Goal: Task Accomplishment & Management: Manage account settings

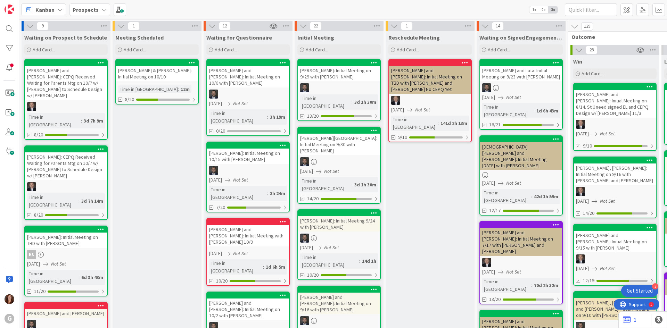
scroll to position [0, 131]
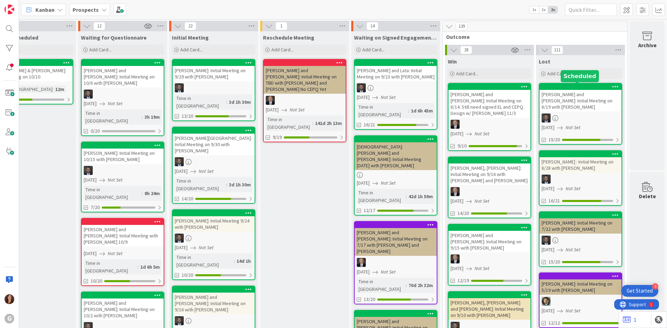
click at [595, 88] on div at bounding box center [581, 86] width 79 height 5
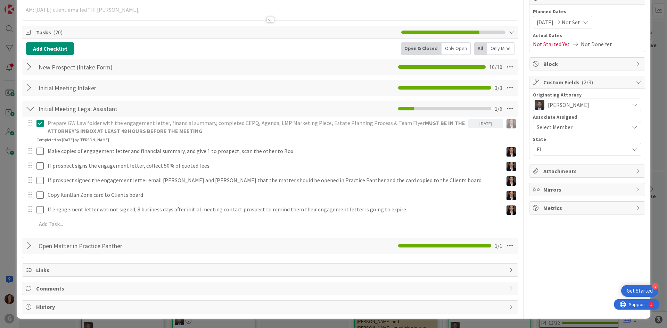
scroll to position [77, 0]
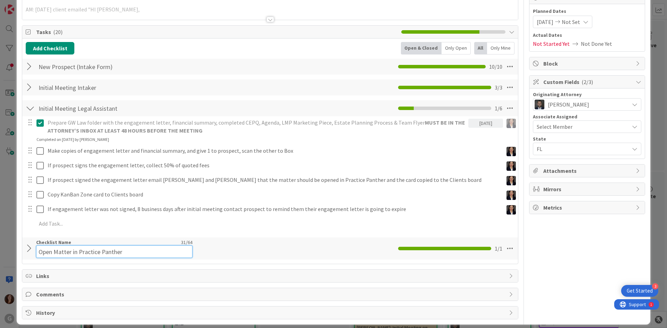
click at [89, 245] on div "Checklist Name 31 / 64 Open Matter in Practice Panther" at bounding box center [114, 248] width 156 height 19
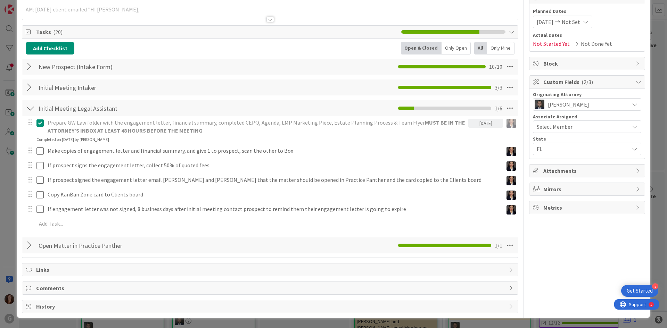
click at [296, 217] on div "Prepare GW Law folder with the engagement letter, financial summary, completed …" at bounding box center [270, 174] width 488 height 116
click at [29, 248] on div at bounding box center [30, 245] width 9 height 12
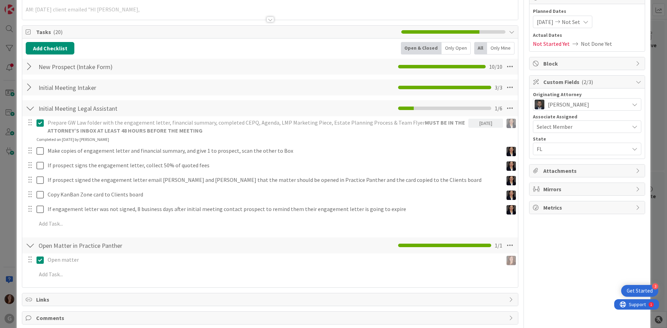
click at [41, 263] on icon at bounding box center [39, 260] width 7 height 8
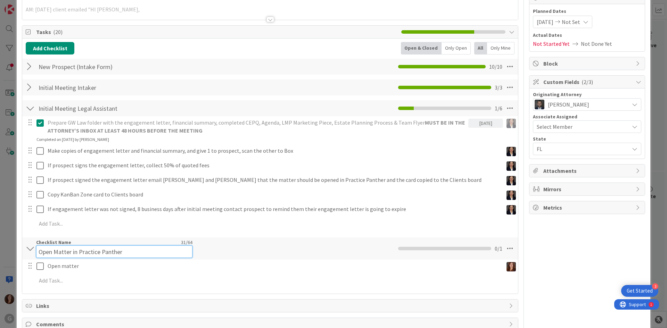
click at [92, 246] on input "Open Matter in Practice Panther" at bounding box center [114, 251] width 156 height 12
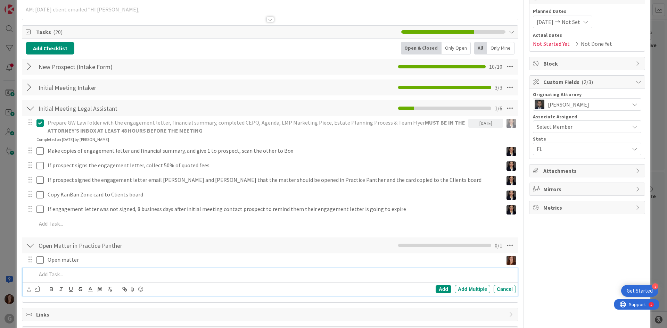
click at [91, 285] on body "3 Get Started G Kanban Prospects 1x 2x 3x 9 Waiting on Prospect to Schedule Add…" at bounding box center [333, 164] width 667 height 328
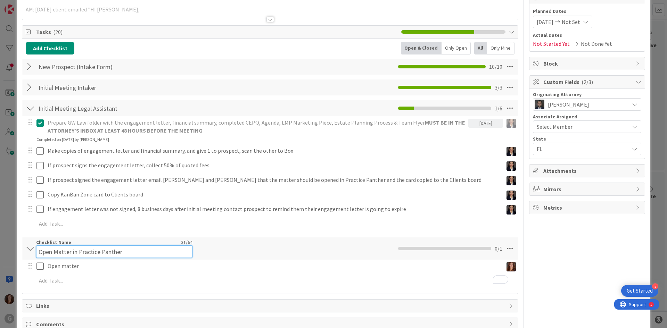
scroll to position [84, 0]
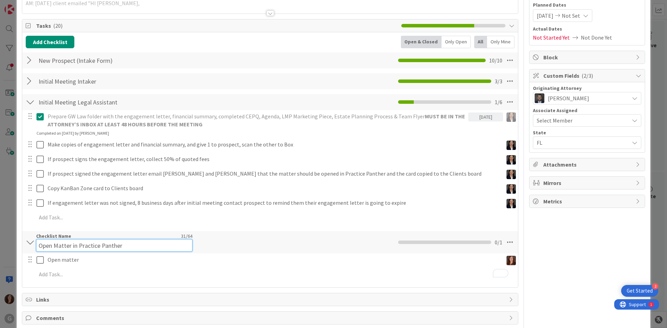
click at [97, 245] on input "Open Matter in Practice Panther" at bounding box center [114, 245] width 156 height 12
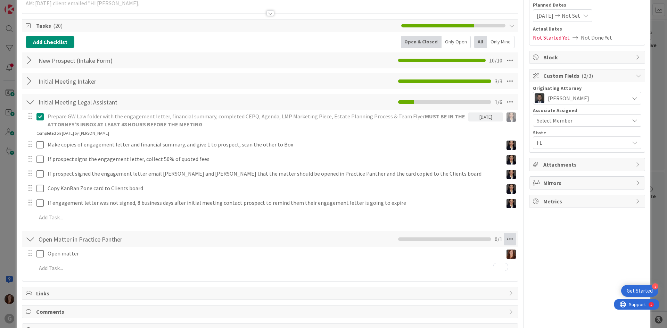
click at [505, 243] on icon at bounding box center [509, 239] width 12 height 12
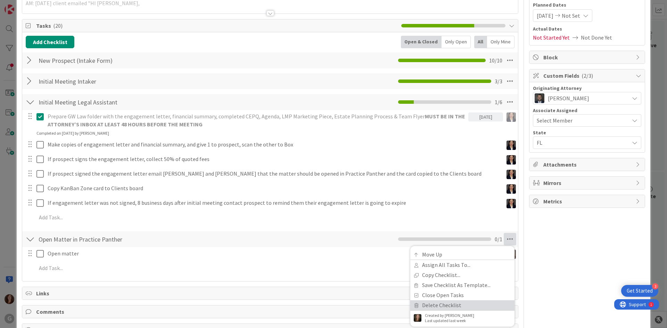
click at [438, 304] on link "Delete Checklist" at bounding box center [462, 305] width 104 height 10
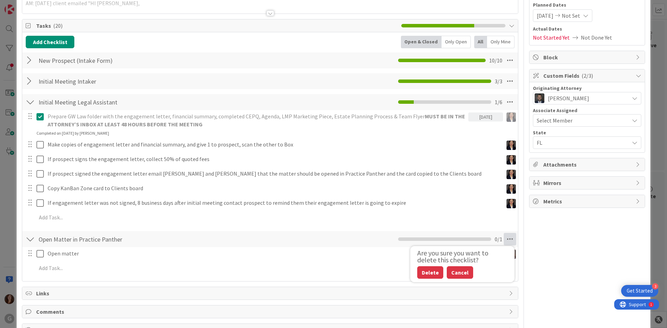
click at [452, 273] on button "Cancel" at bounding box center [459, 272] width 26 height 12
click at [505, 241] on icon at bounding box center [509, 239] width 12 height 12
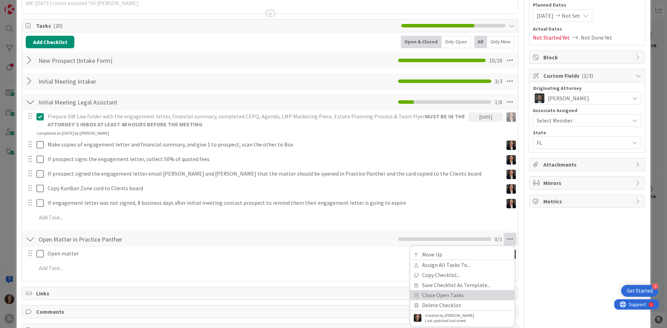
click at [442, 296] on link "Close Open Tasks" at bounding box center [462, 295] width 104 height 10
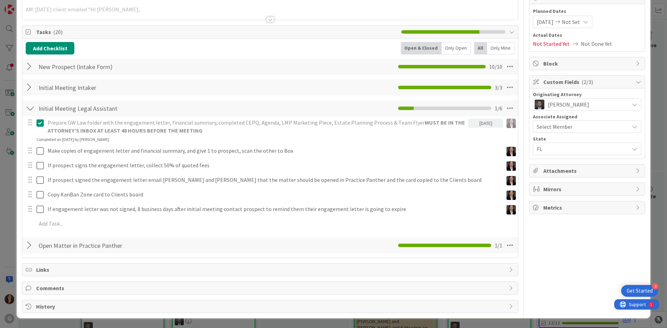
scroll to position [77, 0]
click at [27, 248] on div at bounding box center [30, 245] width 9 height 12
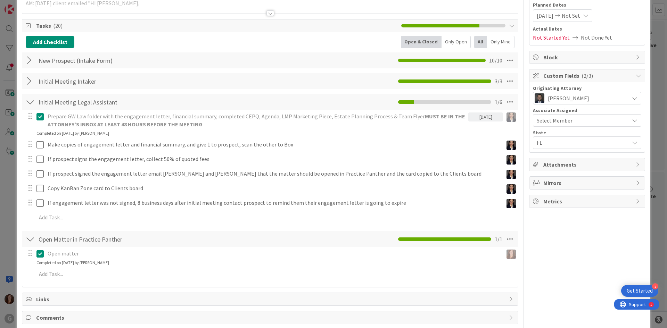
click at [50, 247] on div "Open Matter in Practice Panther Checklist Name 31 / 64 Open Matter in Practice …" at bounding box center [269, 239] width 495 height 16
click at [36, 255] on icon at bounding box center [39, 254] width 7 height 8
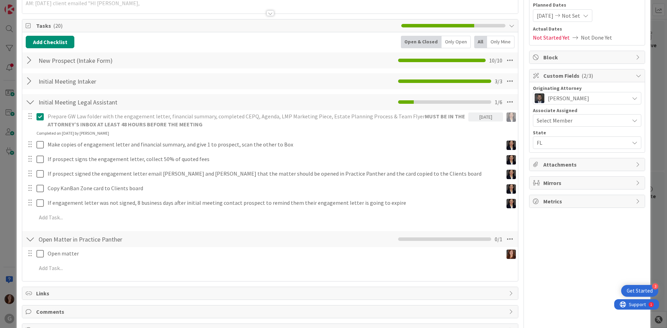
click at [27, 256] on div at bounding box center [29, 253] width 9 height 10
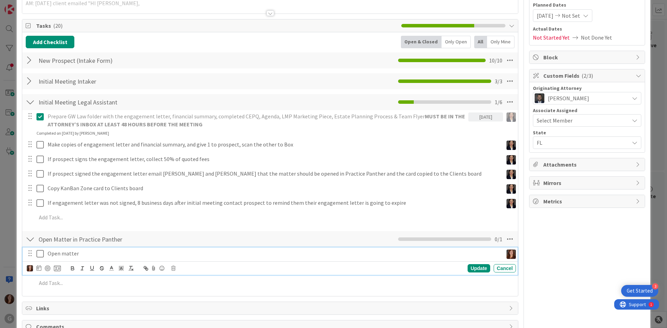
click at [62, 254] on p "Open matter" at bounding box center [274, 254] width 452 height 8
click at [173, 270] on icon at bounding box center [173, 268] width 4 height 5
click at [183, 295] on div "Delete" at bounding box center [191, 298] width 26 height 12
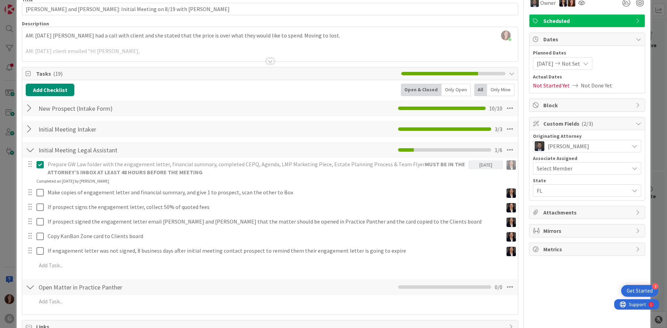
scroll to position [0, 0]
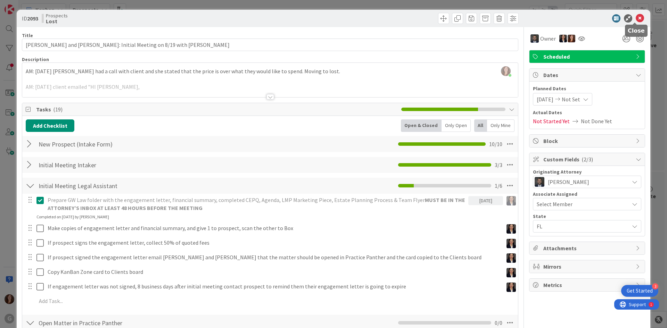
click at [635, 18] on icon at bounding box center [639, 18] width 8 height 8
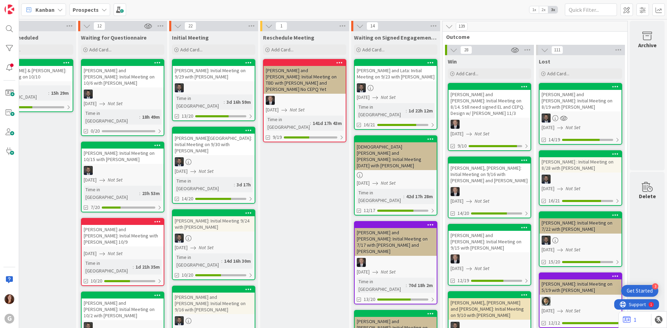
click at [583, 161] on div "[PERSON_NAME] : Initial Meeting on 8/28 with [PERSON_NAME]" at bounding box center [580, 164] width 82 height 15
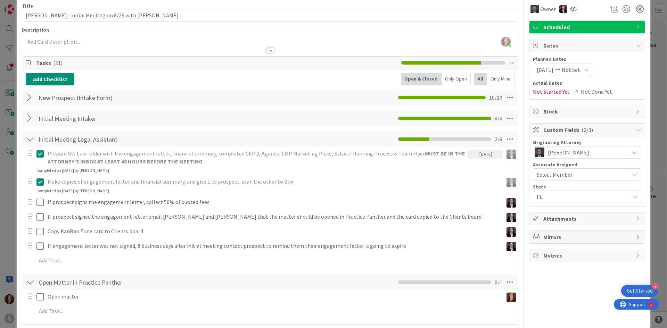
scroll to position [69, 0]
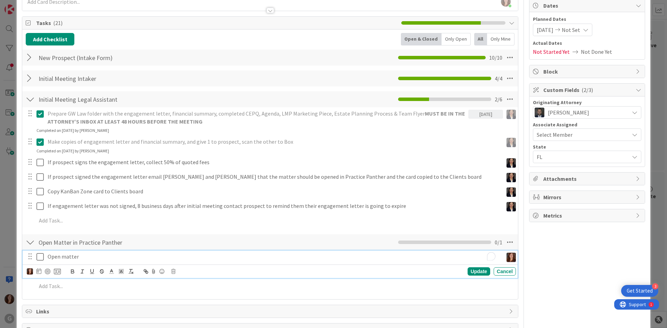
click at [55, 256] on p "Open matter" at bounding box center [274, 257] width 452 height 8
click at [172, 271] on icon at bounding box center [173, 271] width 4 height 5
click at [186, 302] on div "Delete" at bounding box center [191, 301] width 26 height 12
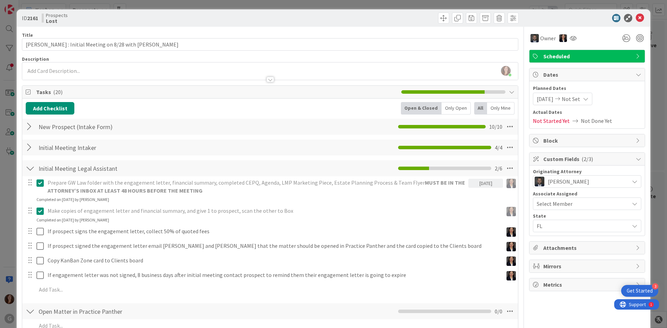
scroll to position [0, 0]
click at [636, 21] on icon at bounding box center [639, 18] width 8 height 8
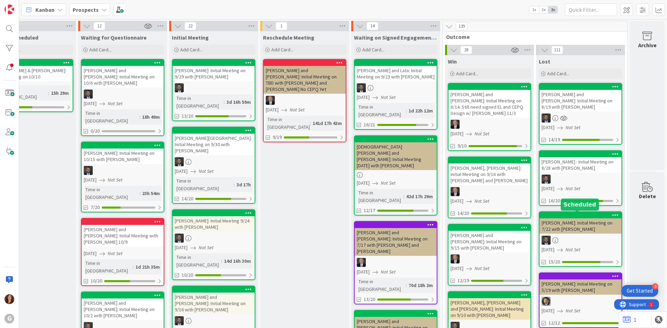
click at [556, 216] on div at bounding box center [581, 215] width 79 height 5
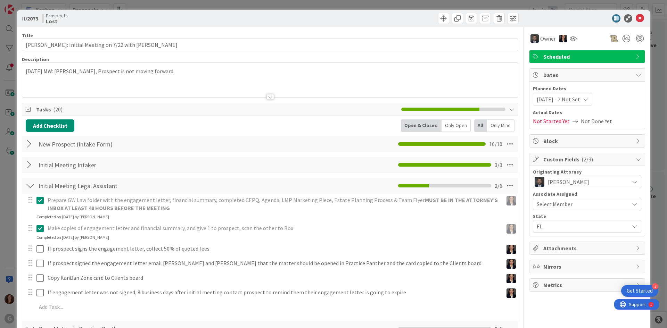
scroll to position [103, 0]
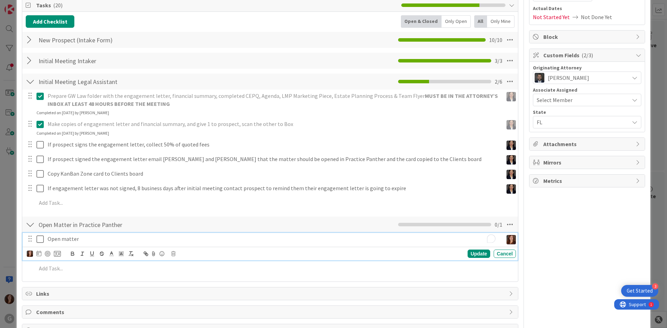
click at [63, 239] on p "Open matter" at bounding box center [274, 239] width 452 height 8
click at [172, 253] on icon at bounding box center [173, 253] width 4 height 5
click at [185, 282] on div "Delete" at bounding box center [191, 283] width 26 height 12
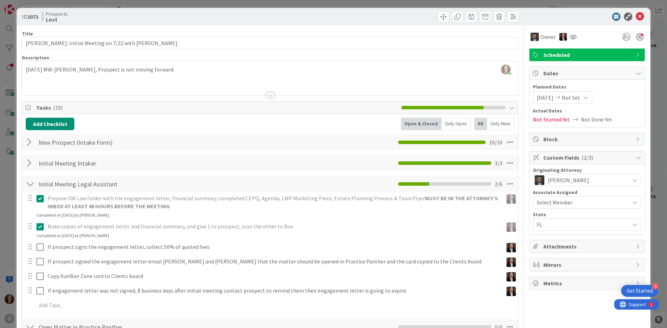
scroll to position [0, 0]
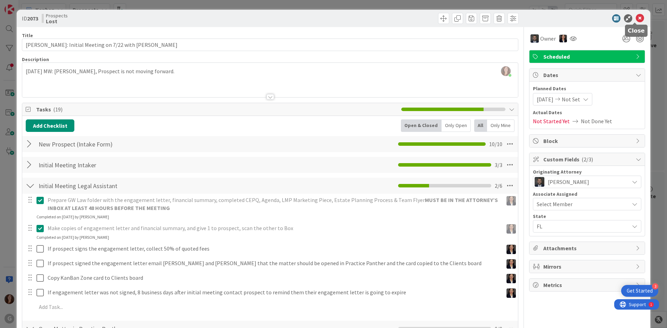
click at [637, 17] on icon at bounding box center [639, 18] width 8 height 8
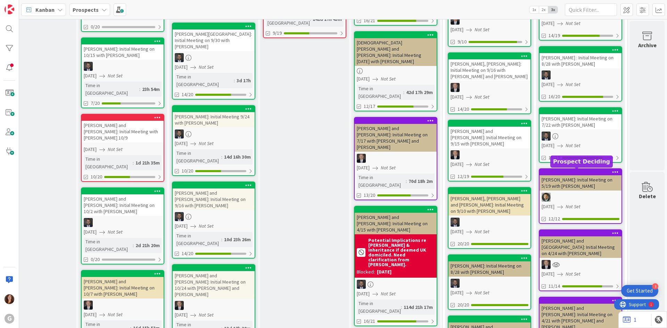
click at [566, 174] on div at bounding box center [581, 172] width 79 height 5
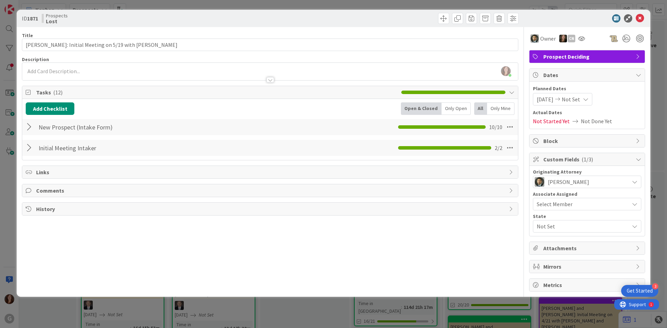
click at [30, 129] on div at bounding box center [30, 127] width 9 height 12
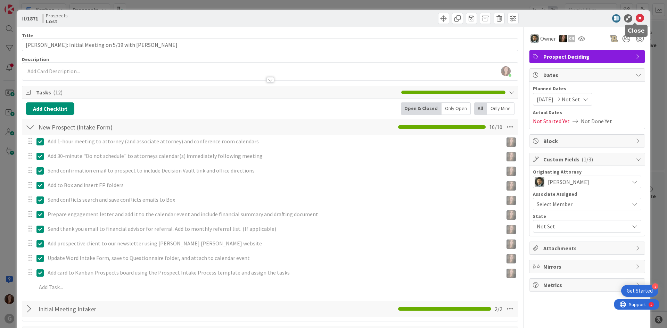
click at [635, 17] on icon at bounding box center [639, 18] width 8 height 8
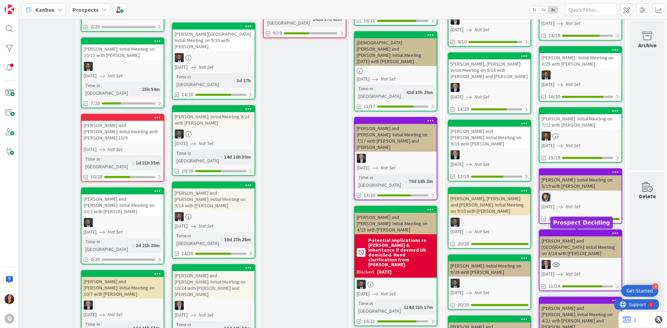
click at [578, 233] on div at bounding box center [581, 233] width 79 height 5
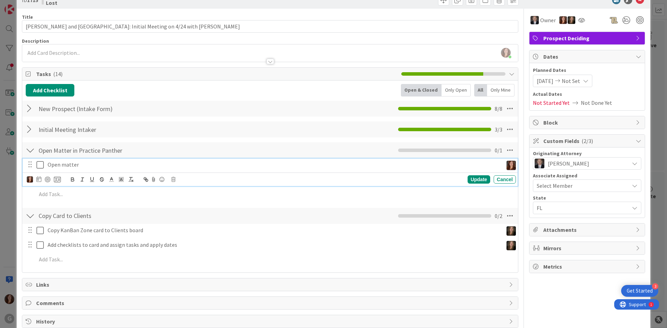
click at [72, 165] on p "Open matter" at bounding box center [274, 165] width 452 height 8
click at [173, 179] on icon at bounding box center [173, 179] width 4 height 5
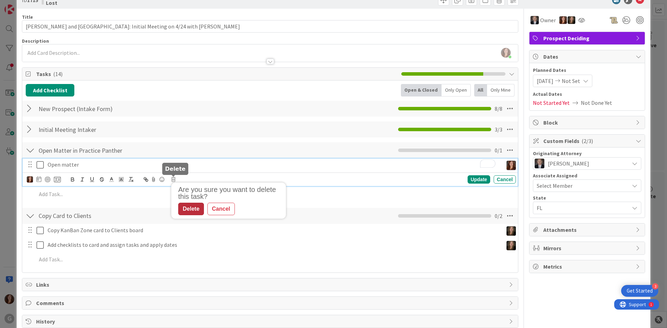
click at [191, 208] on div "Delete" at bounding box center [191, 209] width 26 height 12
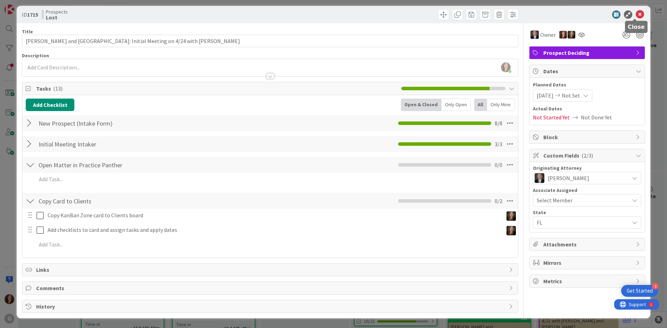
click at [637, 17] on icon at bounding box center [639, 14] width 8 height 8
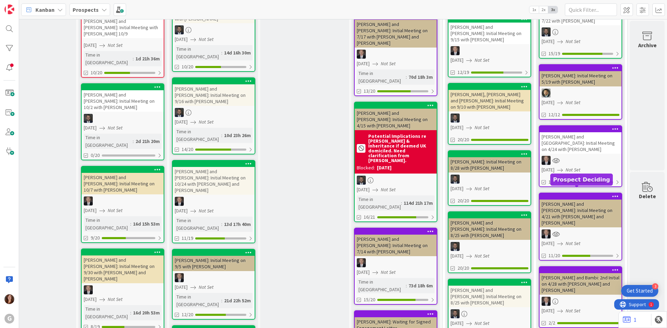
click at [569, 194] on div at bounding box center [581, 196] width 79 height 5
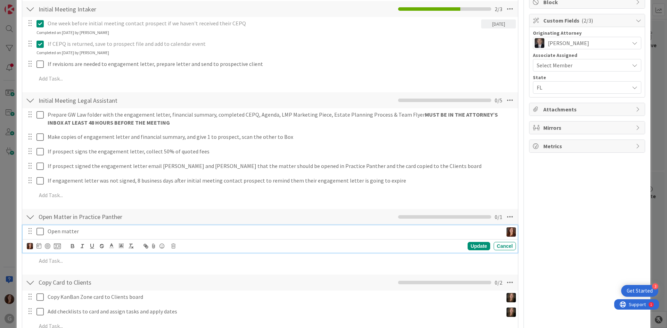
click at [57, 230] on p "Open matter" at bounding box center [274, 231] width 452 height 8
click at [171, 244] on icon at bounding box center [173, 246] width 4 height 5
click at [189, 277] on div "Delete" at bounding box center [191, 275] width 26 height 12
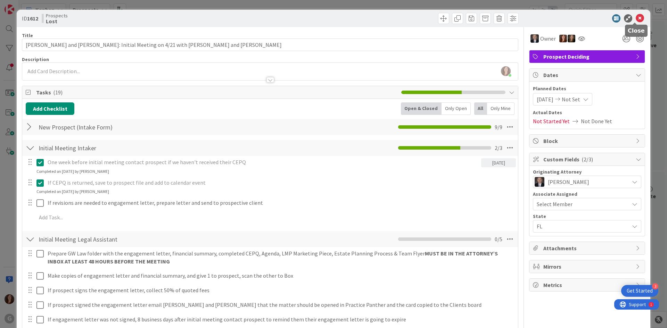
click at [635, 22] on icon at bounding box center [639, 18] width 8 height 8
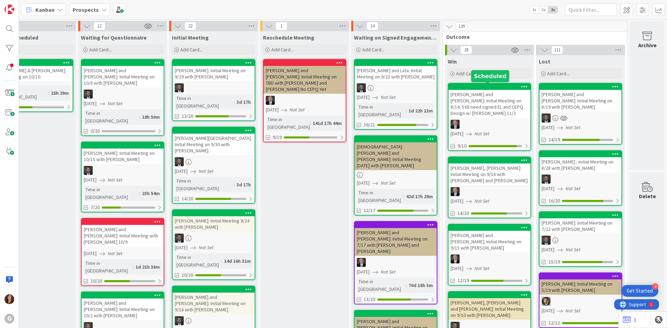
click at [483, 85] on div at bounding box center [490, 86] width 79 height 5
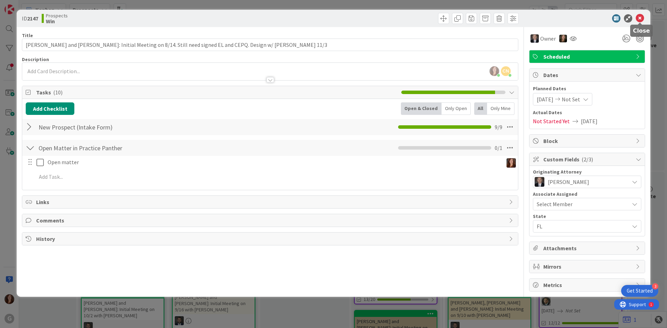
click at [639, 19] on icon at bounding box center [639, 18] width 8 height 8
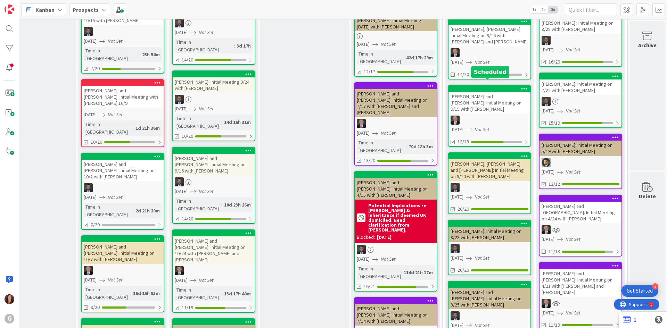
click at [484, 86] on div at bounding box center [490, 88] width 79 height 5
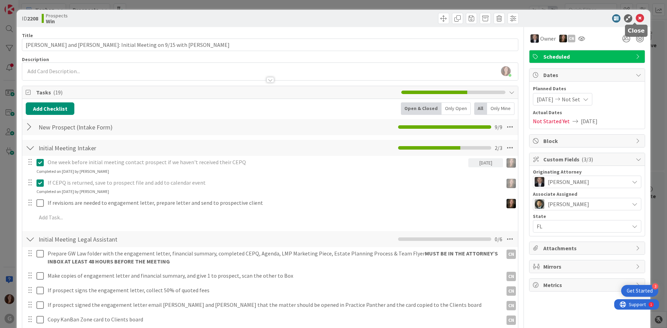
click at [635, 18] on icon at bounding box center [639, 18] width 8 height 8
